Goal: Task Accomplishment & Management: Use online tool/utility

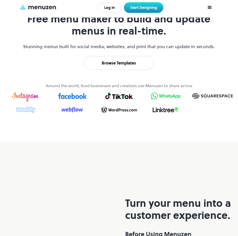
scroll to position [252, 0]
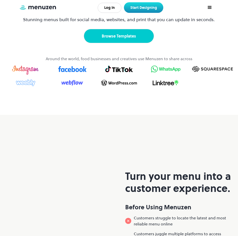
click at [130, 43] on link "Browse Templates" at bounding box center [119, 36] width 70 height 14
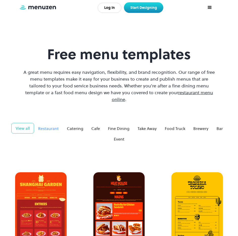
click at [45, 126] on div "Restaurant" at bounding box center [48, 129] width 21 height 6
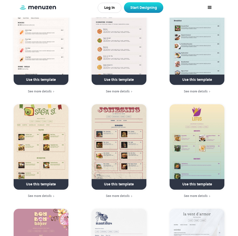
scroll to position [1555, 0]
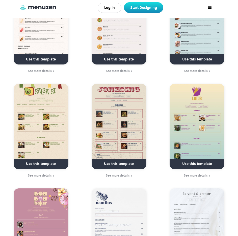
click at [129, 159] on link at bounding box center [119, 164] width 72 height 13
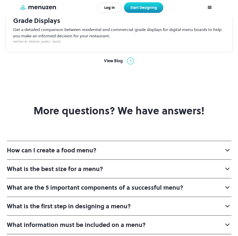
scroll to position [3067, 0]
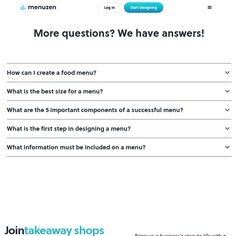
click at [104, 63] on div "How can I create a food menu?" at bounding box center [119, 72] width 224 height 19
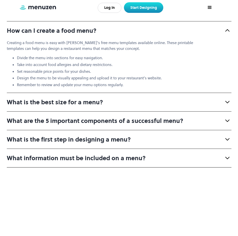
scroll to position [3235, 0]
